Goal: Task Accomplishment & Management: Manage account settings

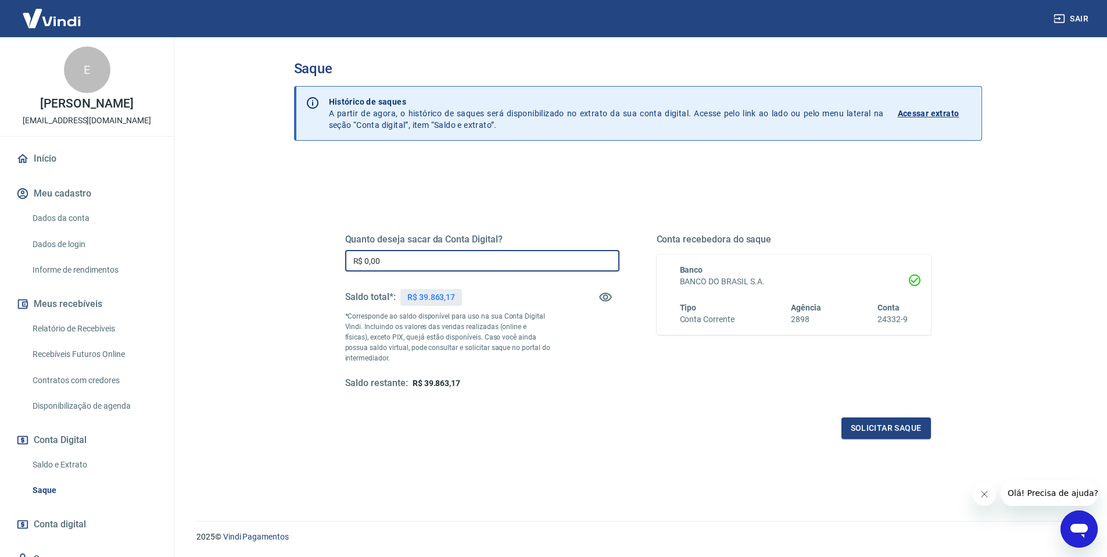
click at [396, 263] on input "R$ 0,00" at bounding box center [482, 261] width 274 height 22
drag, startPoint x: 373, startPoint y: 261, endPoint x: 454, endPoint y: 263, distance: 80.8
click at [451, 263] on input "R$ 39.863,00" at bounding box center [482, 261] width 274 height 22
type input "R$ 39.000,00"
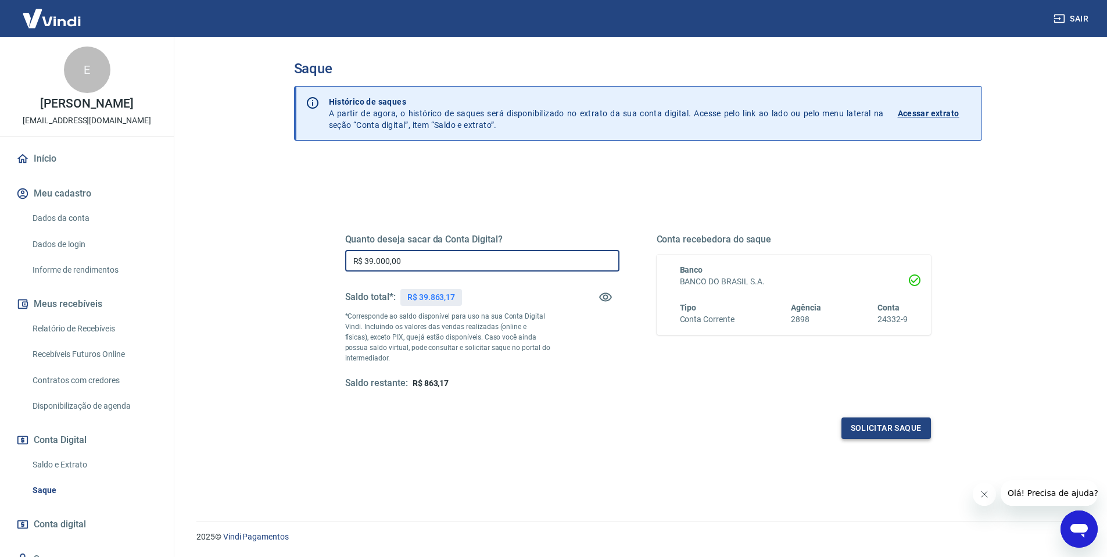
click at [864, 424] on button "Solicitar saque" at bounding box center [887, 428] width 90 height 22
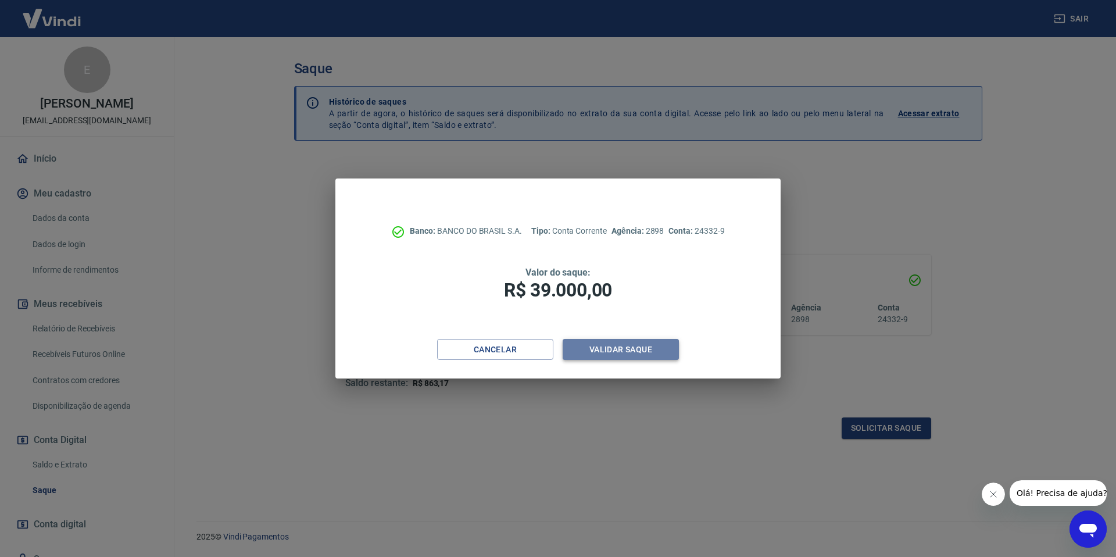
click at [602, 348] on button "Validar saque" at bounding box center [621, 350] width 116 height 22
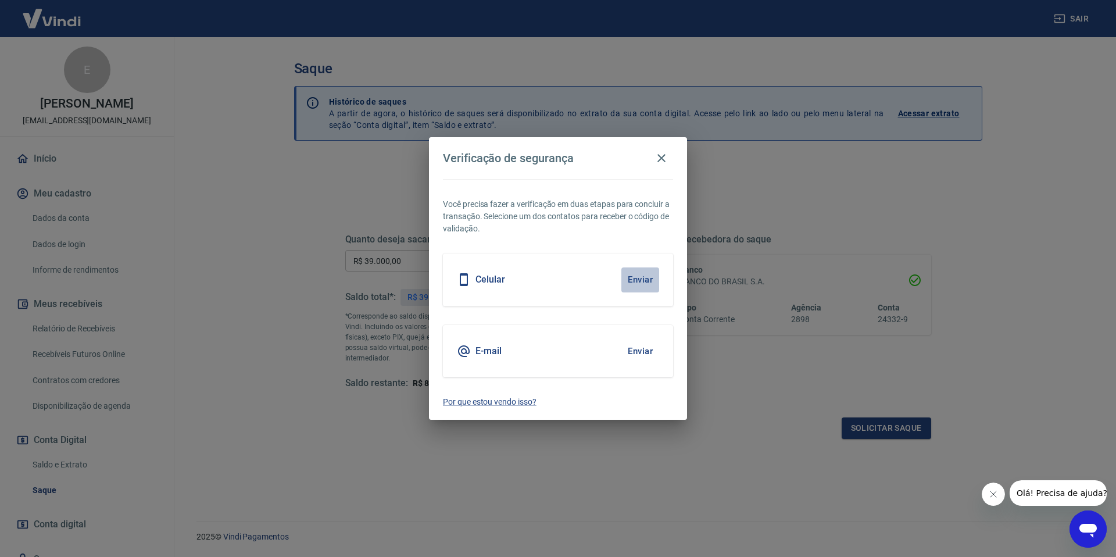
click at [636, 276] on button "Enviar" at bounding box center [640, 279] width 38 height 24
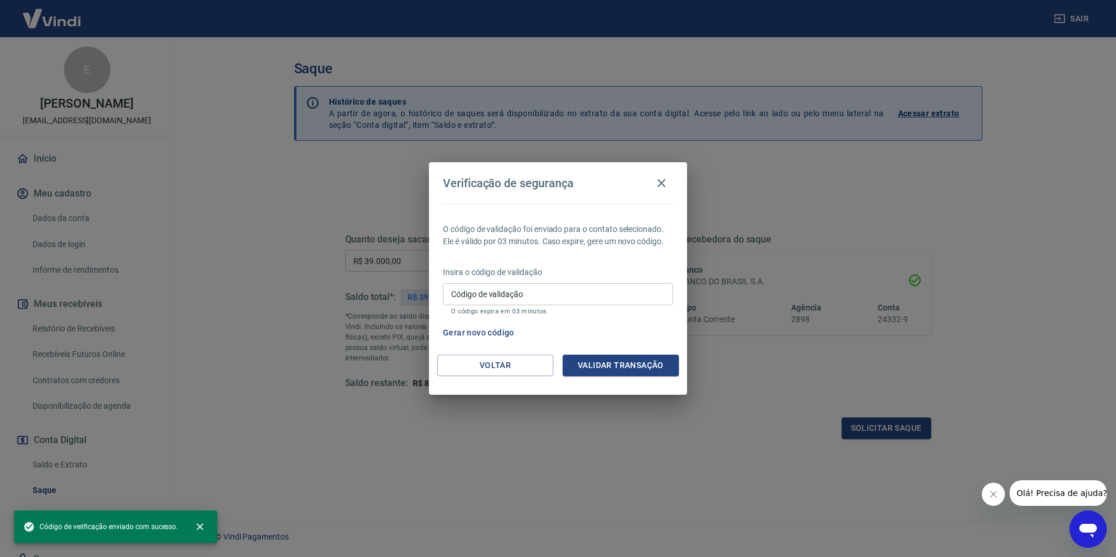
click at [593, 305] on input "Código de validação" at bounding box center [558, 294] width 230 height 22
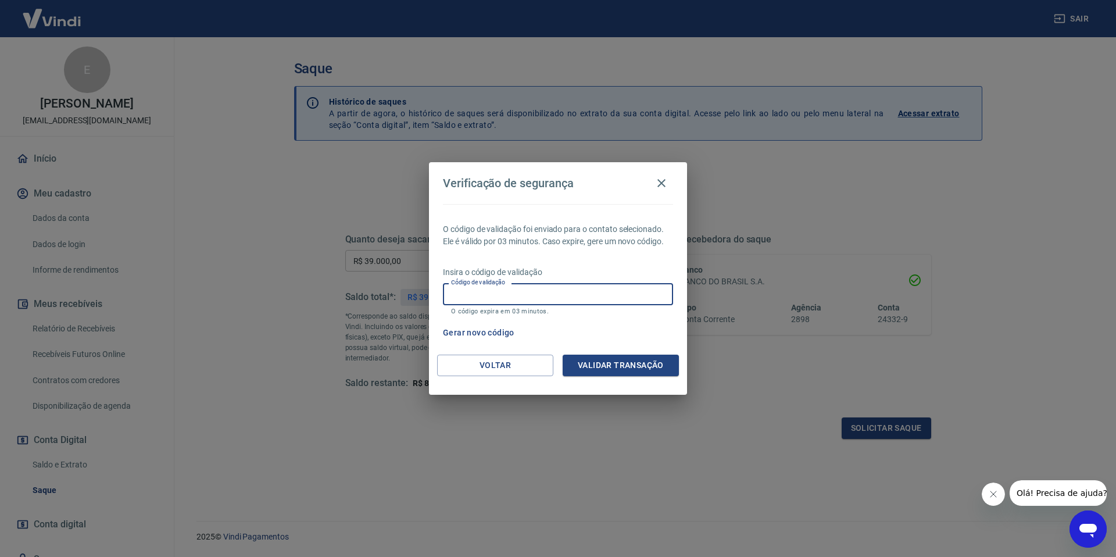
click at [507, 297] on input "Código de validação" at bounding box center [558, 294] width 230 height 22
click at [507, 293] on input "Código de validação" at bounding box center [558, 294] width 230 height 22
type input "515549"
click at [623, 366] on button "Validar transação" at bounding box center [621, 366] width 116 height 22
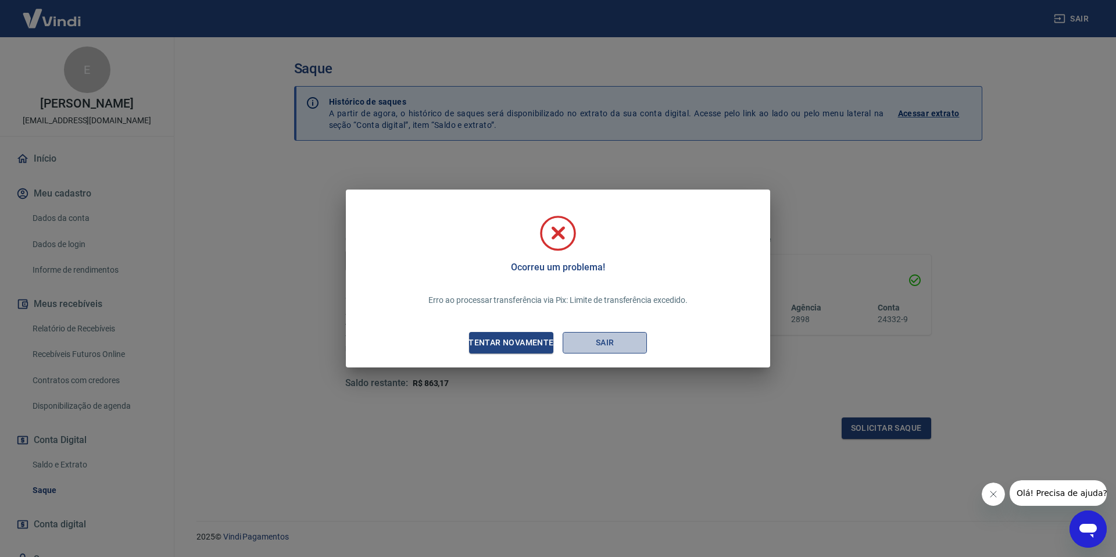
click at [605, 343] on button "Sair" at bounding box center [605, 343] width 84 height 22
